Goal: Transaction & Acquisition: Download file/media

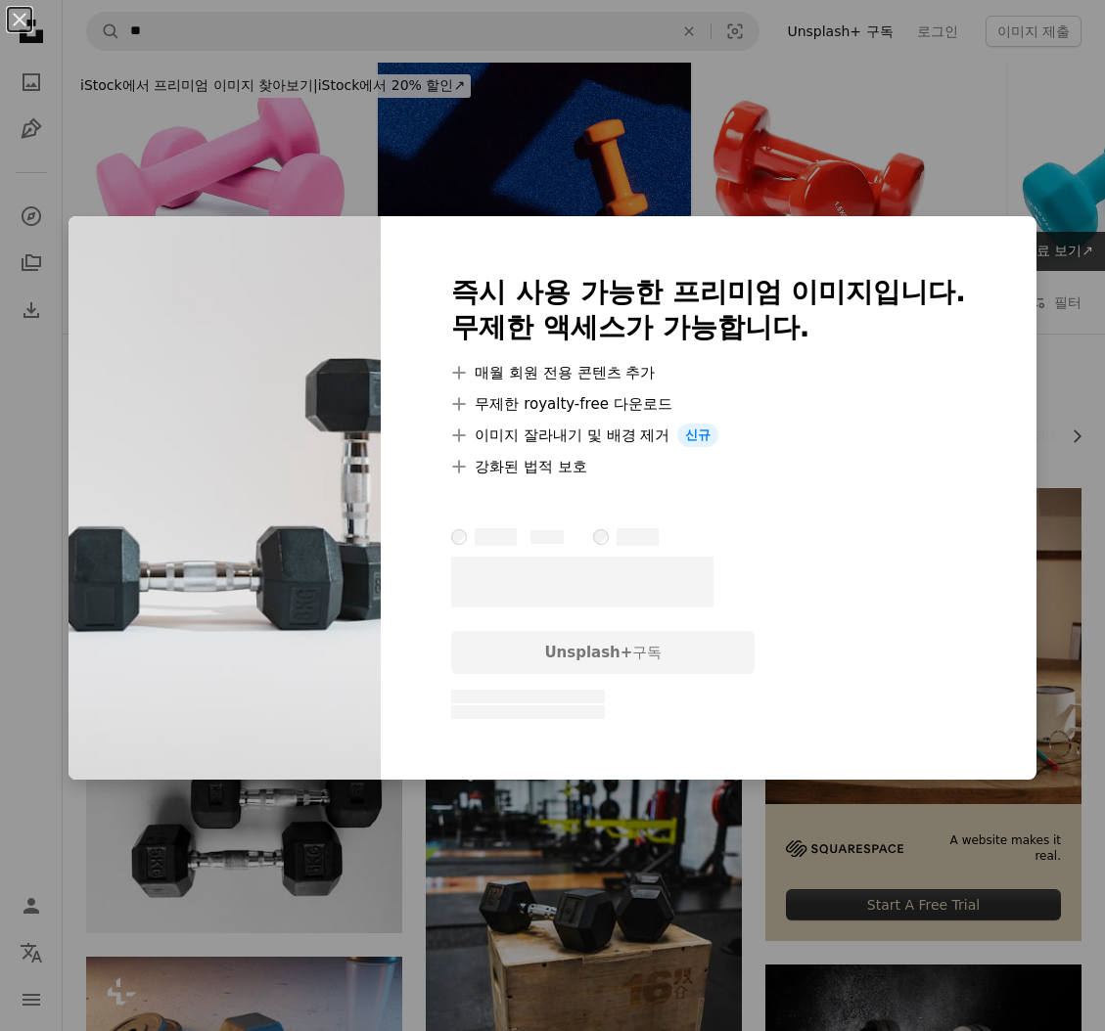
scroll to position [147, 0]
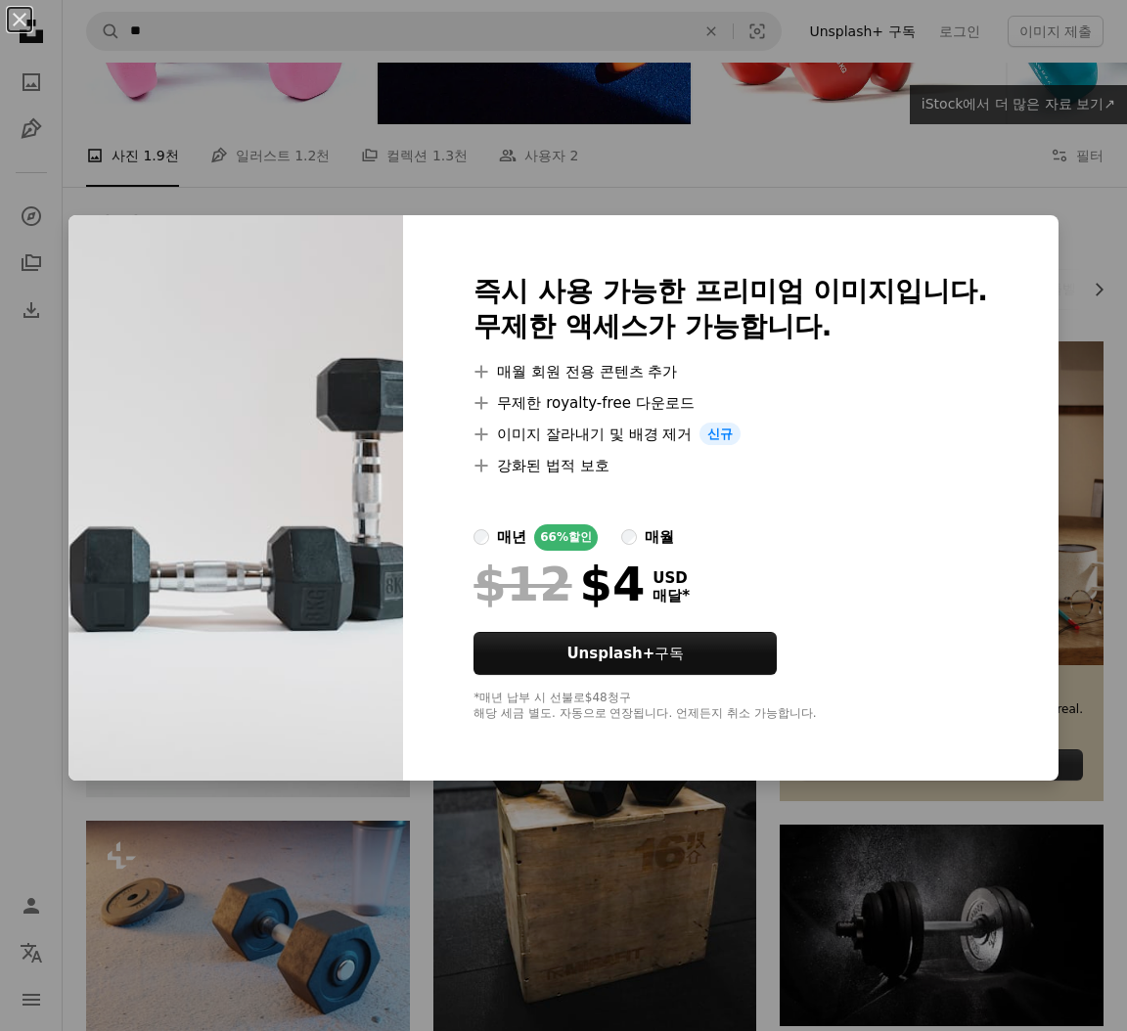
click at [509, 879] on div "An X shape 즉시 사용 가능한 프리미엄 이미지입니다. 무제한 액세스가 가능합니다. A plus sign 매월 회원 전용 콘텐츠 추가 A…" at bounding box center [563, 515] width 1127 height 1031
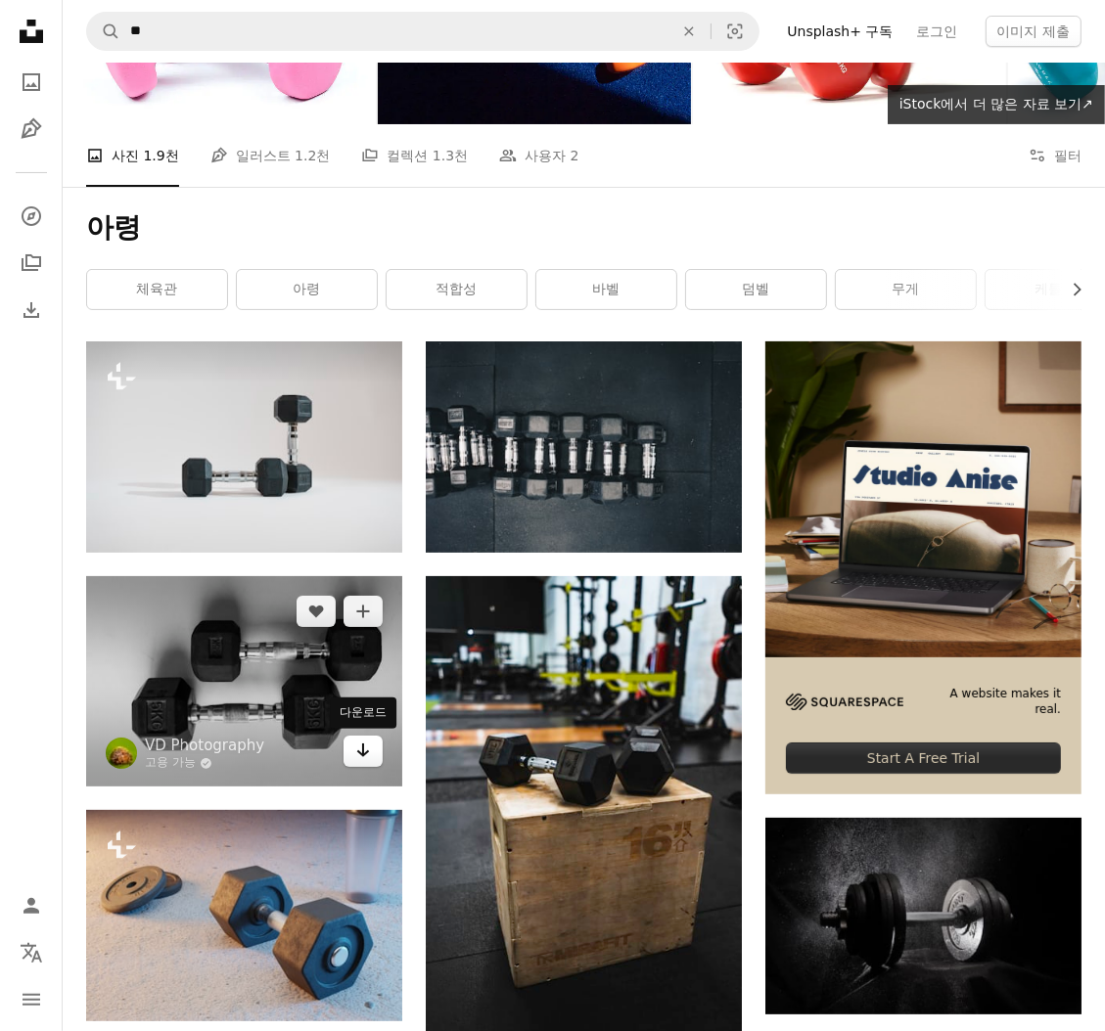
click at [357, 750] on icon "다운로드" at bounding box center [363, 751] width 13 height 14
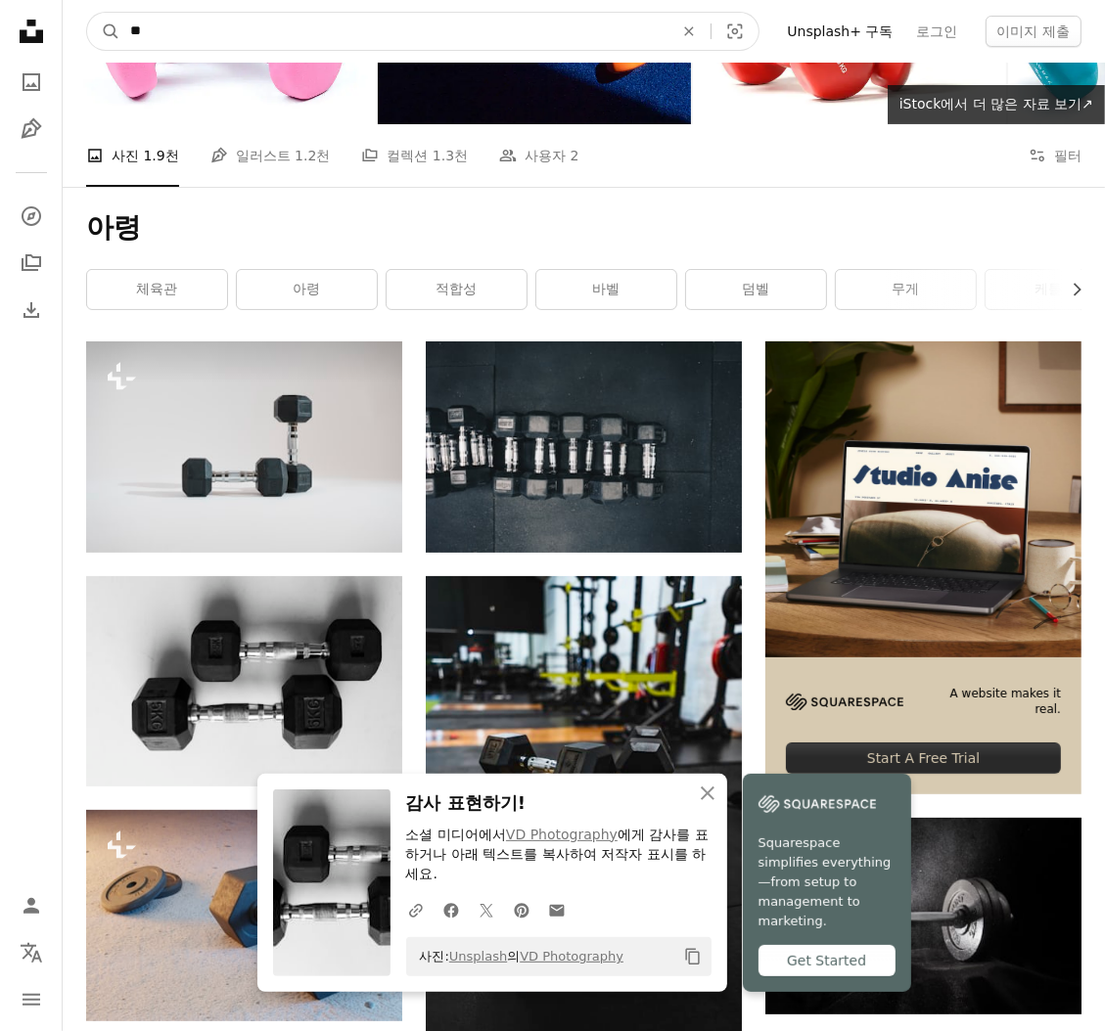
drag, startPoint x: 408, startPoint y: 20, endPoint x: -131, endPoint y: 80, distance: 542.4
type input "**"
click at [87, 13] on button "A magnifying glass" at bounding box center [103, 31] width 33 height 37
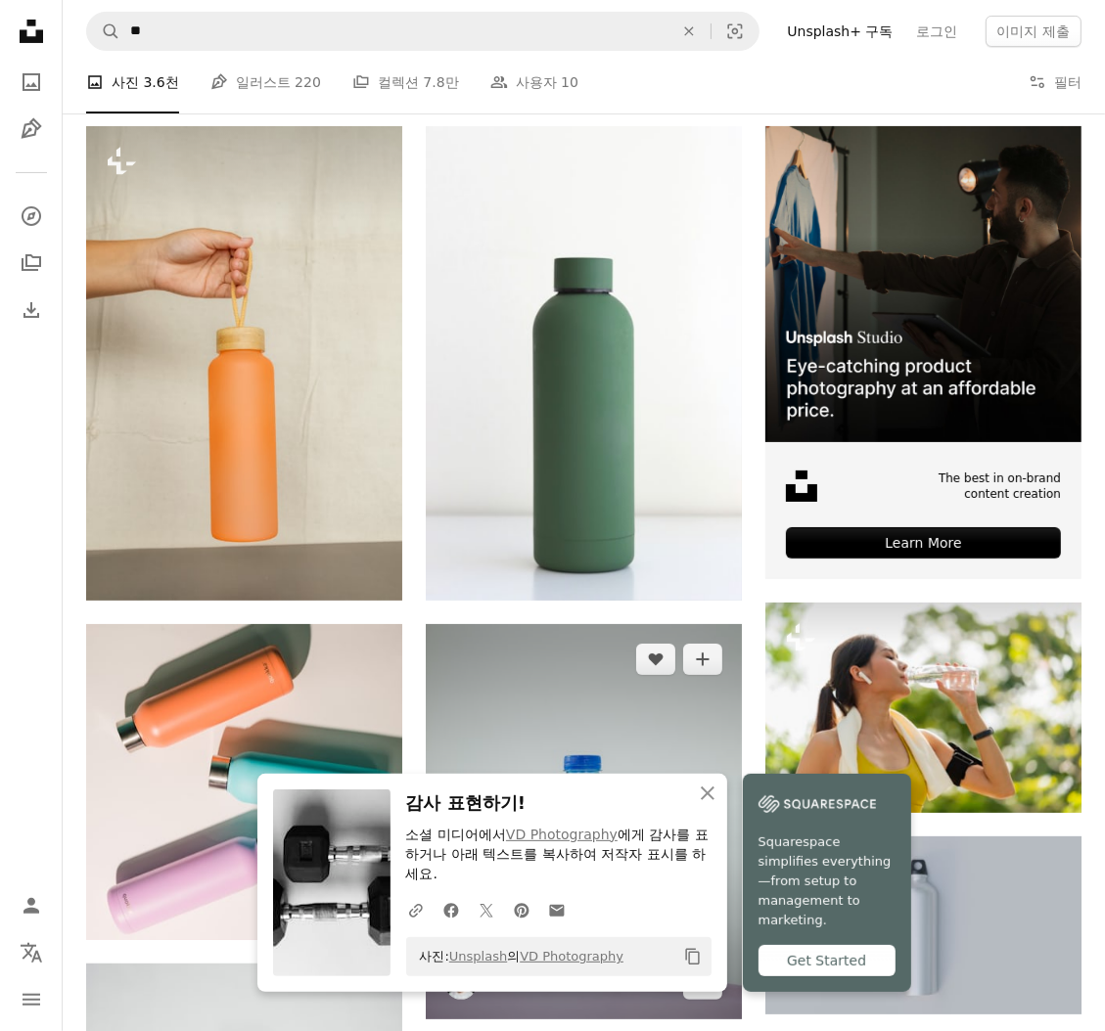
scroll to position [733, 0]
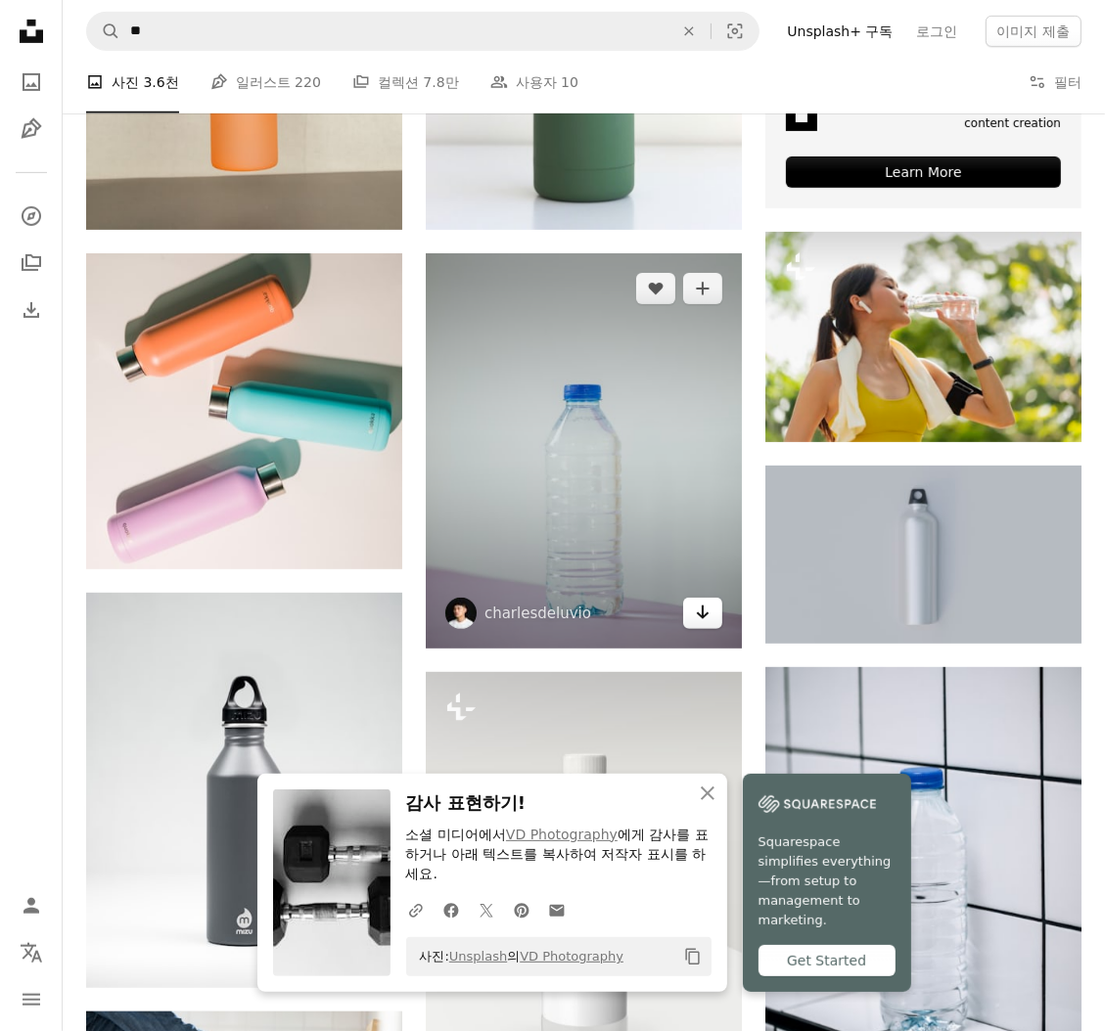
click at [703, 612] on icon "Arrow pointing down" at bounding box center [703, 612] width 16 height 23
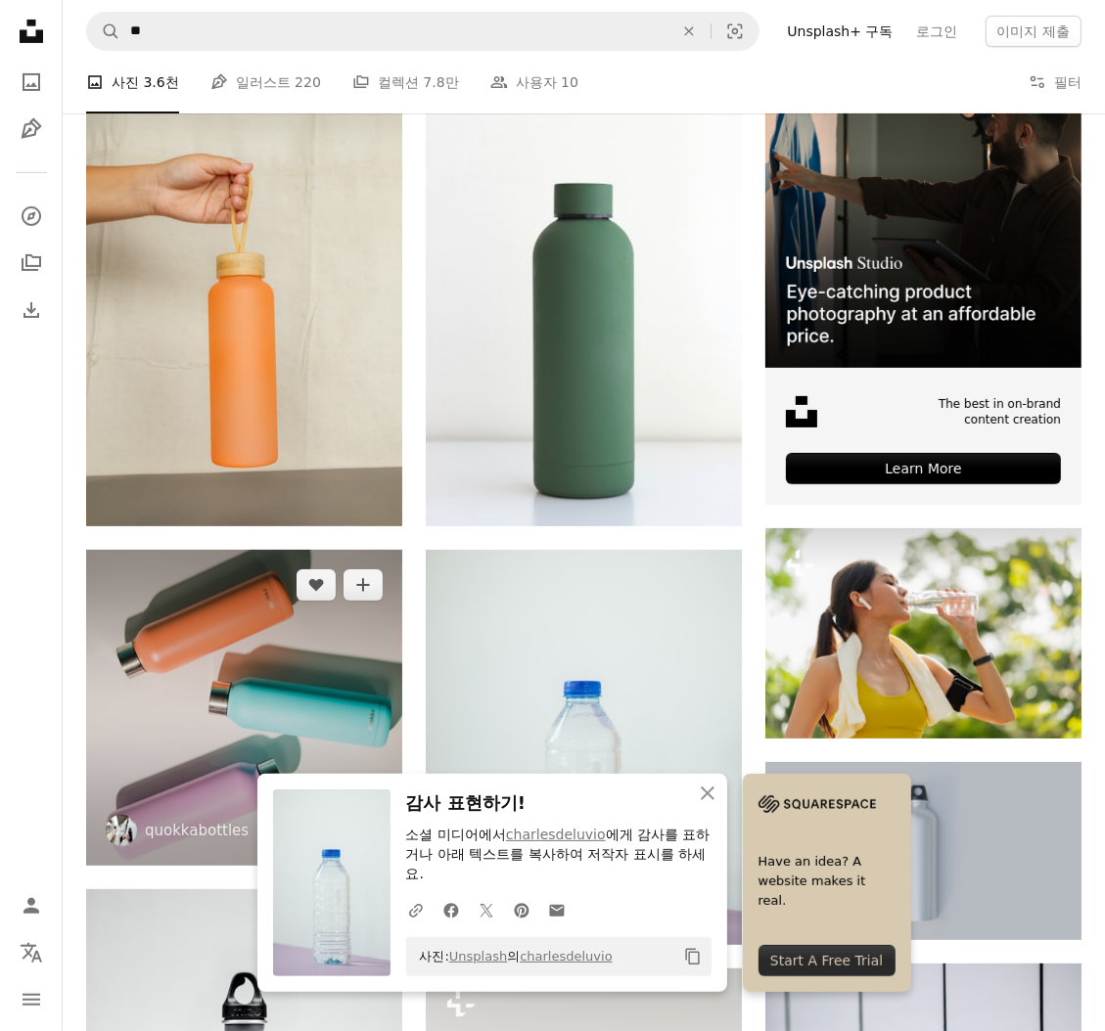
scroll to position [293, 0]
